Goal: Task Accomplishment & Management: Manage account settings

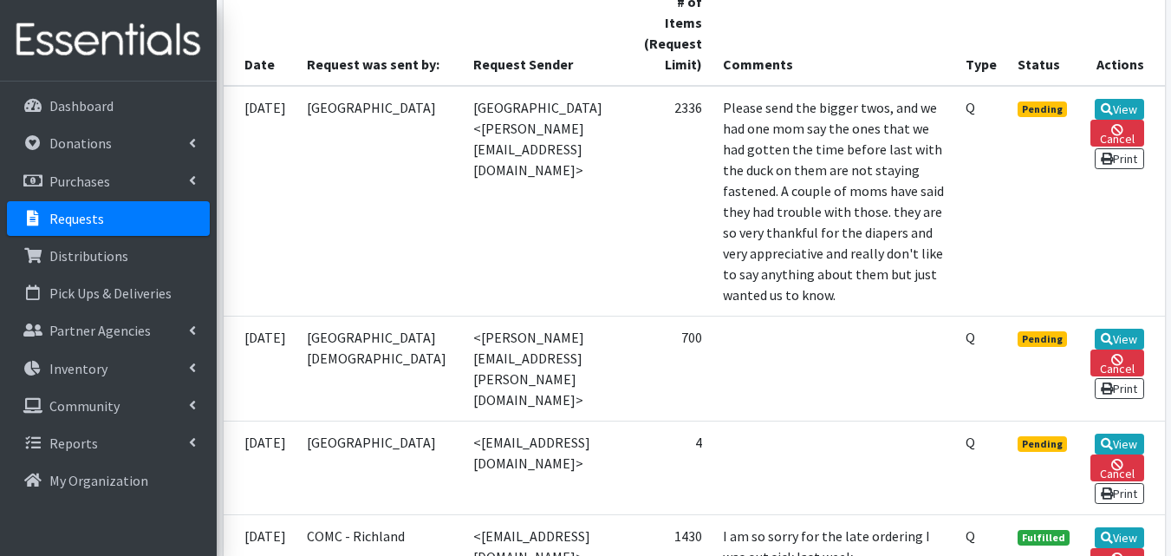
scroll to position [417, 0]
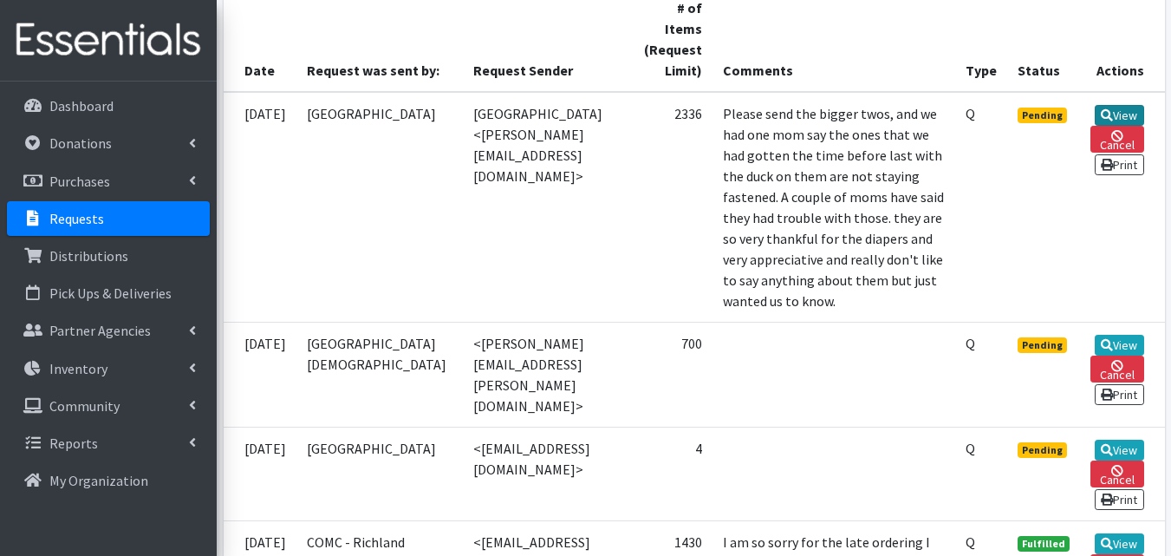
click at [1118, 105] on link "View" at bounding box center [1119, 115] width 49 height 21
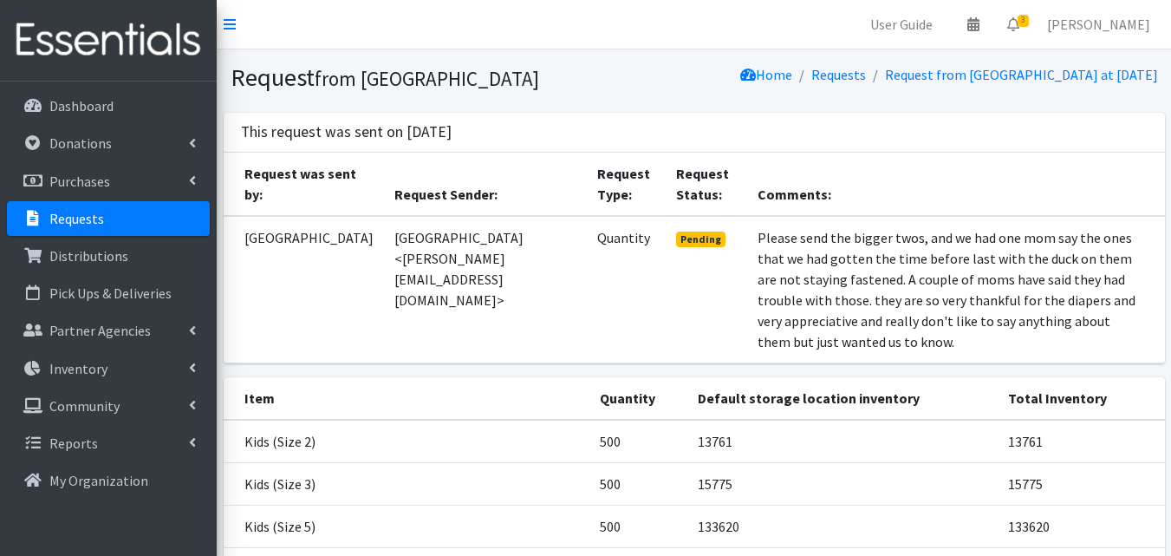
click at [147, 220] on link "Requests" at bounding box center [108, 218] width 203 height 35
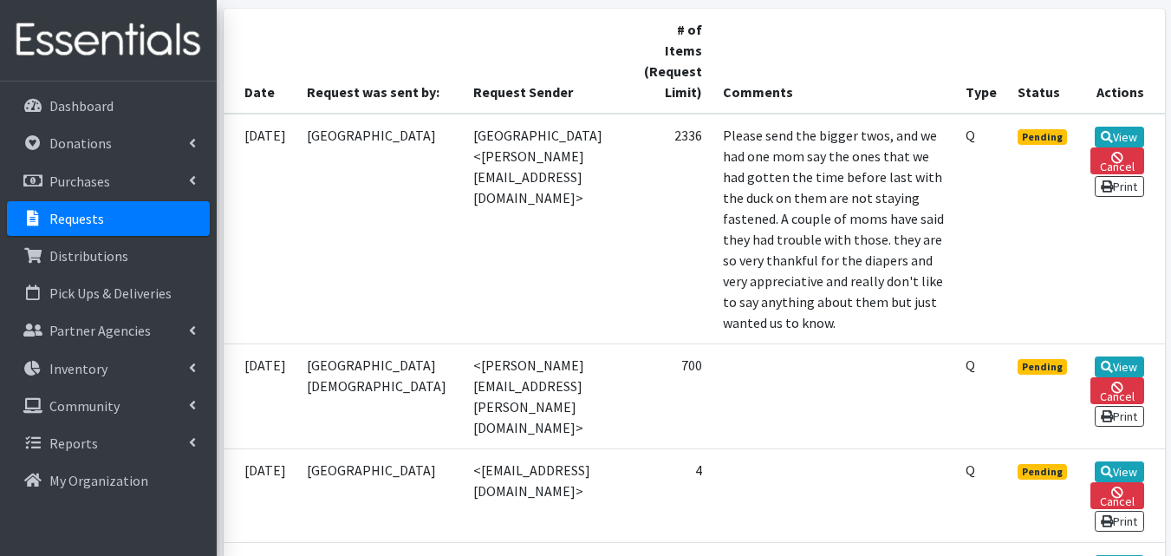
scroll to position [410, 0]
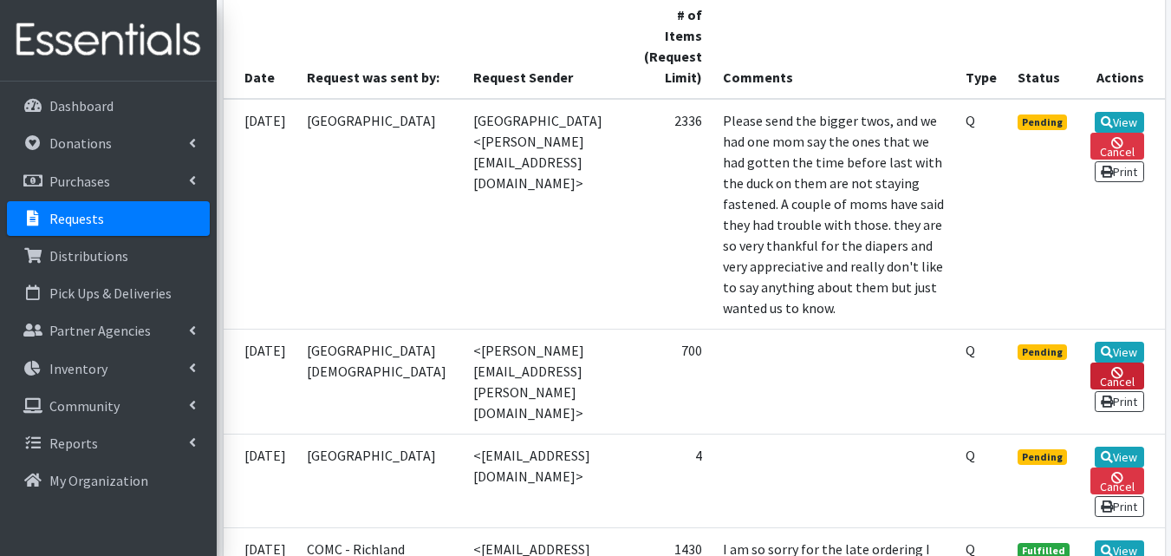
click at [1125, 387] on link "Cancel" at bounding box center [1117, 375] width 53 height 27
click at [1113, 362] on link "View" at bounding box center [1119, 352] width 49 height 21
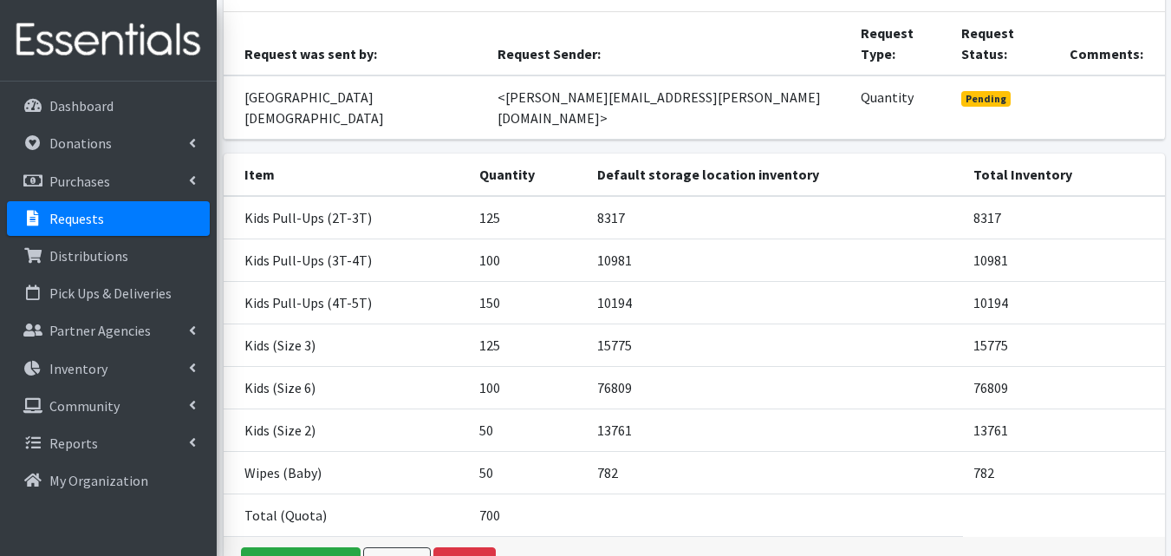
scroll to position [168, 0]
